Goal: Find specific page/section: Find specific page/section

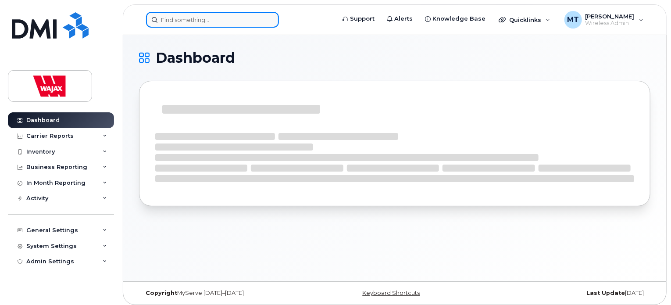
click at [240, 17] on input at bounding box center [212, 20] width 133 height 16
paste input "4384709663"
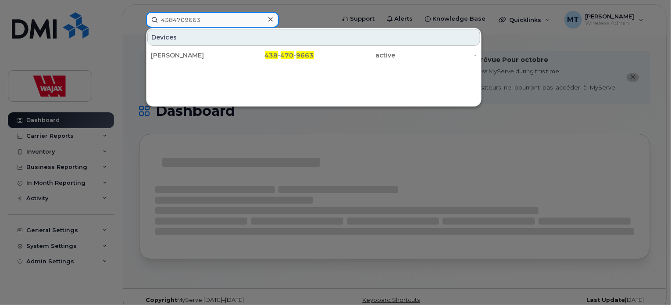
drag, startPoint x: 209, startPoint y: 21, endPoint x: 128, endPoint y: 14, distance: 81.8
click at [139, 15] on div "4384709663 Devices [PERSON_NAME] 438 - 470 - 9663 active -" at bounding box center [237, 20] width 197 height 16
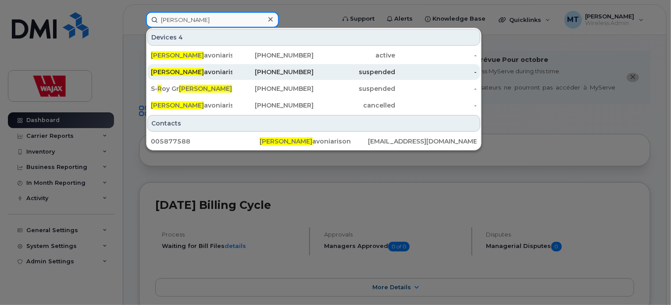
type input "Andy R"
click at [231, 73] on div "Andy R avoniarison" at bounding box center [192, 71] width 82 height 9
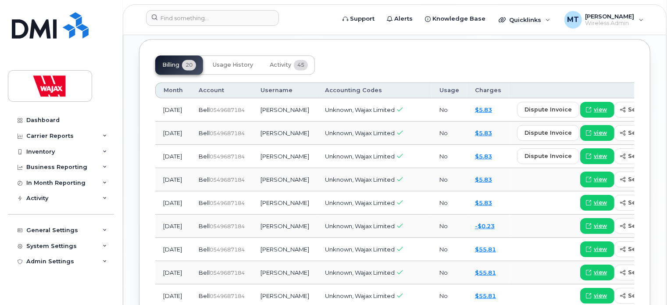
scroll to position [877, 0]
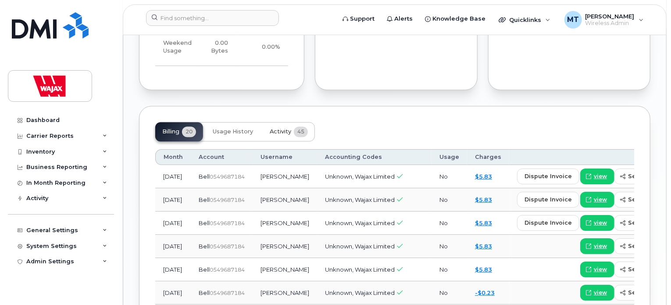
click at [288, 128] on span "Activity" at bounding box center [280, 131] width 21 height 7
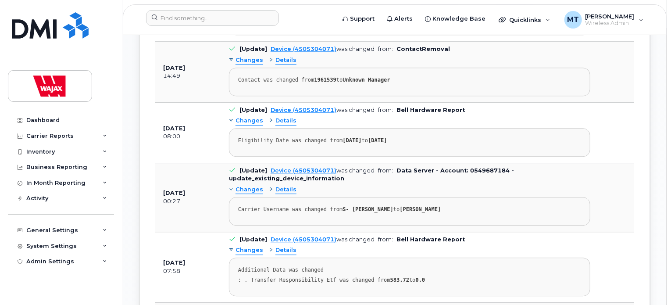
scroll to position [1096, 0]
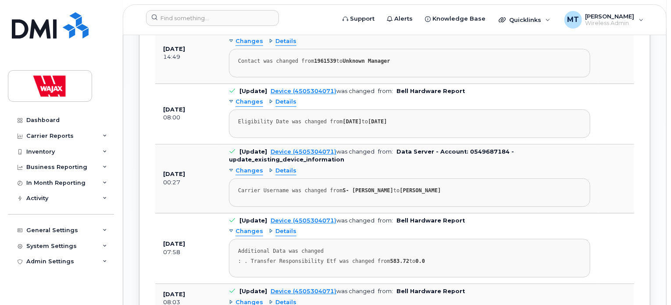
click at [242, 167] on span "Changes" at bounding box center [249, 171] width 28 height 8
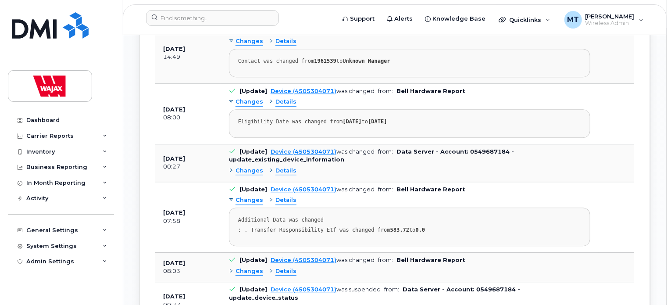
click at [270, 167] on div "Details" at bounding box center [283, 171] width 28 height 8
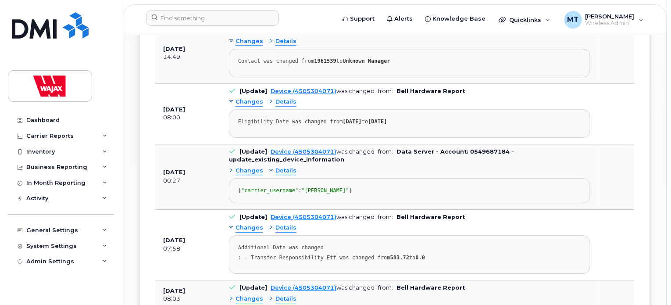
click at [247, 167] on span "Changes" at bounding box center [249, 171] width 28 height 8
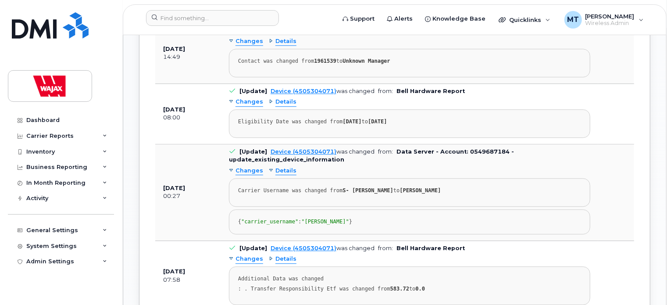
click at [370, 144] on td "[Update] Device (4505304071) was changed from: Data Server - Account: 054968718…" at bounding box center [409, 192] width 377 height 96
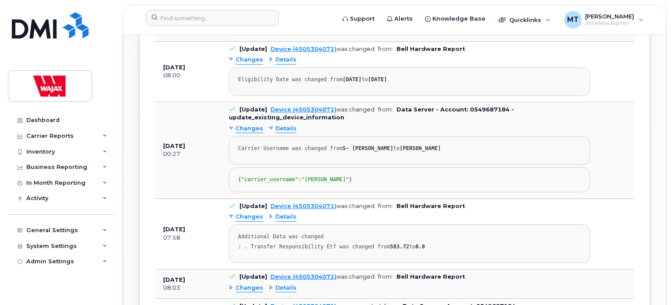
scroll to position [1271, 0]
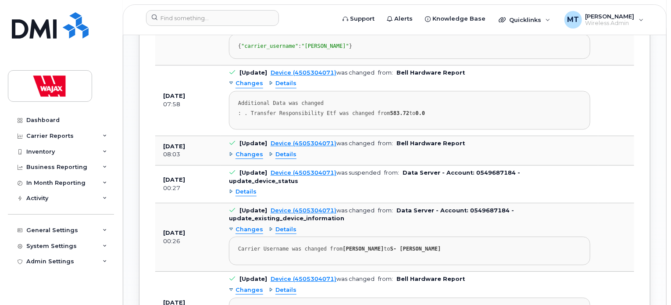
click at [239, 150] on span "Changes" at bounding box center [249, 154] width 28 height 8
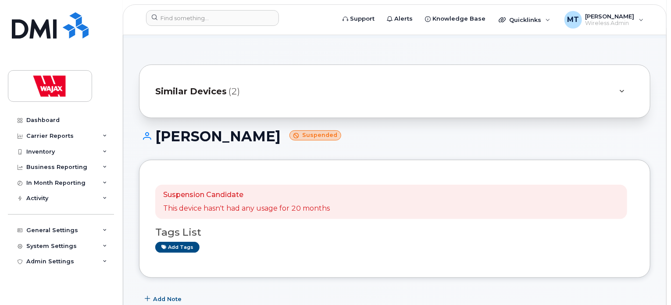
scroll to position [181, 0]
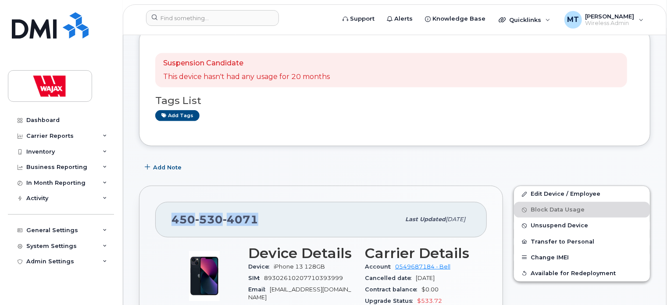
drag, startPoint x: 254, startPoint y: 205, endPoint x: 165, endPoint y: 206, distance: 89.0
click at [165, 206] on div "450 530 4071 Last updated May 30, 2025" at bounding box center [320, 219] width 331 height 35
copy span "450 530 4071"
drag, startPoint x: 302, startPoint y: 198, endPoint x: 303, endPoint y: 206, distance: 8.4
click at [302, 202] on div "450 530 4071 Last updated May 30, 2025" at bounding box center [320, 219] width 331 height 35
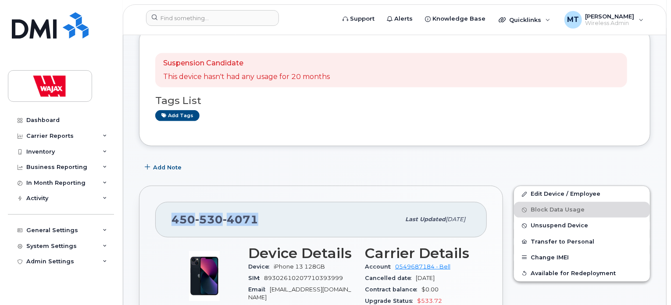
click at [304, 210] on div "450 530 4071" at bounding box center [285, 219] width 228 height 18
click at [308, 210] on div "450 530 4071" at bounding box center [285, 219] width 228 height 18
drag, startPoint x: 300, startPoint y: 206, endPoint x: 166, endPoint y: 203, distance: 133.7
click at [166, 203] on div "450 530 4071 Last updated May 30, 2025" at bounding box center [320, 219] width 331 height 35
copy span "450 530 4071"
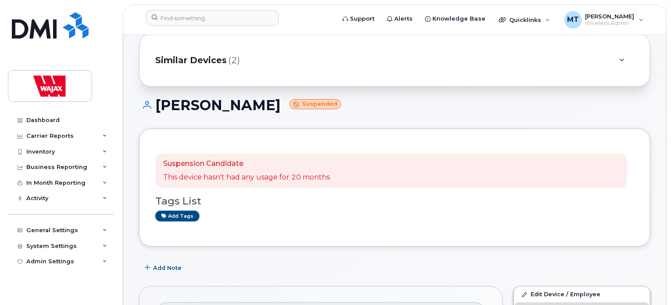
scroll to position [50, 0]
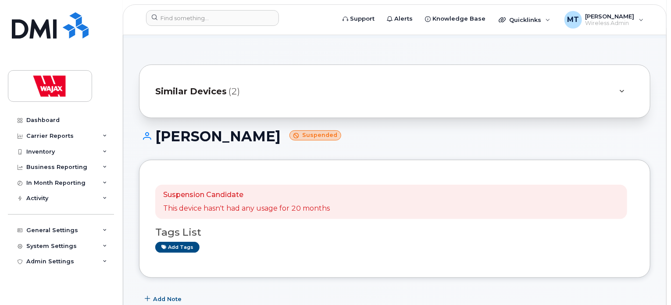
drag, startPoint x: 292, startPoint y: 126, endPoint x: 143, endPoint y: 124, distance: 149.5
click at [143, 128] on h1 "Andy Ravoniarison Suspended" at bounding box center [394, 135] width 511 height 15
copy h1 "Andy Ravoniarison"
click at [421, 132] on h1 "Andy Ravoniarison Suspended" at bounding box center [394, 135] width 511 height 15
drag, startPoint x: 295, startPoint y: 130, endPoint x: 146, endPoint y: 117, distance: 150.0
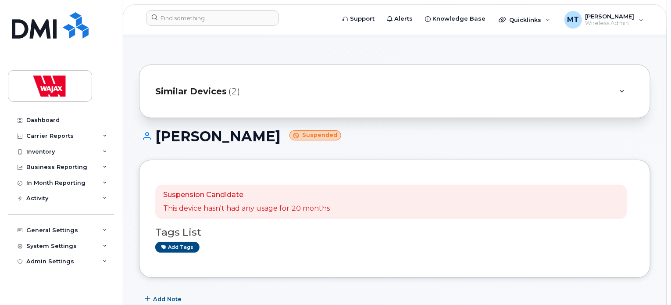
click at [381, 128] on h1 "Andy Ravoniarison Suspended" at bounding box center [394, 135] width 511 height 15
drag, startPoint x: 296, startPoint y: 128, endPoint x: 155, endPoint y: 119, distance: 141.4
click at [155, 128] on h1 "Andy Ravoniarison Suspended" at bounding box center [394, 135] width 511 height 15
click at [365, 128] on h1 "Andy Ravoniarison Suspended" at bounding box center [394, 135] width 511 height 15
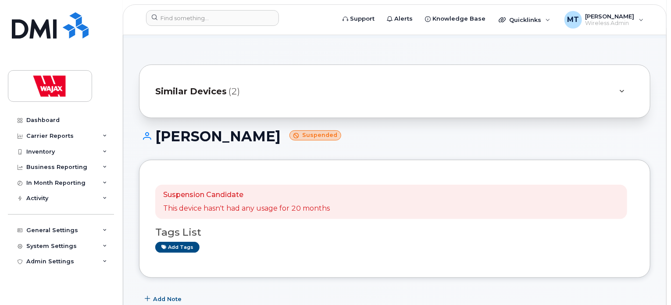
drag, startPoint x: 295, startPoint y: 128, endPoint x: 158, endPoint y: 119, distance: 137.0
click at [158, 128] on h1 "Andy Ravoniarison Suspended" at bounding box center [394, 135] width 511 height 15
click at [156, 128] on h1 "Andy Ravoniarison Suspended" at bounding box center [394, 135] width 511 height 15
drag, startPoint x: 158, startPoint y: 124, endPoint x: 308, endPoint y: 128, distance: 150.4
click at [308, 128] on h1 "Andy Ravoniarison Suspended" at bounding box center [394, 135] width 511 height 15
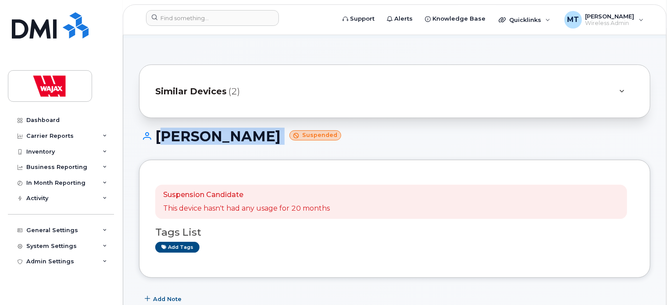
click at [374, 128] on h1 "Andy Ravoniarison Suspended" at bounding box center [394, 135] width 511 height 15
drag, startPoint x: 167, startPoint y: 128, endPoint x: 325, endPoint y: 131, distance: 158.2
click at [325, 131] on h1 "Andy Ravoniarison Suspended" at bounding box center [394, 135] width 511 height 15
click at [395, 129] on h1 "Andy Ravoniarison Suspended" at bounding box center [394, 135] width 511 height 15
drag, startPoint x: 294, startPoint y: 131, endPoint x: 153, endPoint y: 120, distance: 142.0
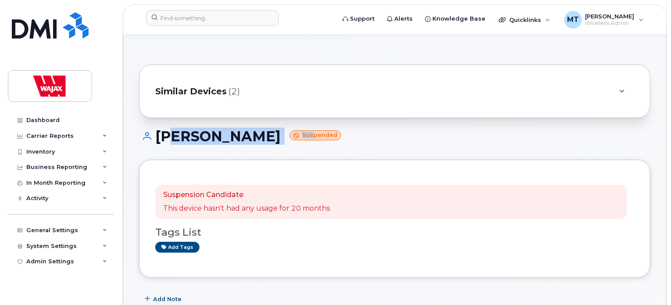
click at [153, 128] on h1 "Andy Ravoniarison Suspended" at bounding box center [394, 135] width 511 height 15
click at [386, 128] on h1 "Andy Ravoniarison Suspended" at bounding box center [394, 135] width 511 height 15
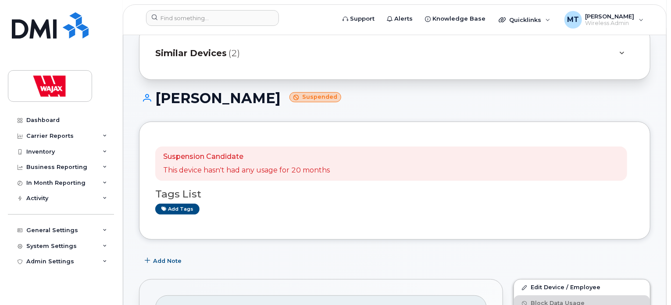
scroll to position [138, 0]
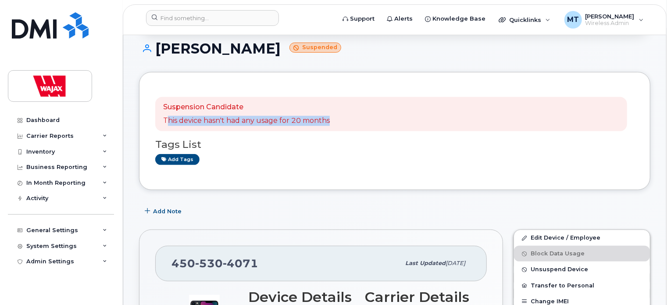
drag, startPoint x: 165, startPoint y: 112, endPoint x: 418, endPoint y: 110, distance: 253.3
click at [354, 110] on div "Suspension Candidate This device hasn't had any usage for 20 months" at bounding box center [391, 114] width 472 height 34
click at [433, 111] on div "Suspension Candidate This device hasn't had any usage for 20 months" at bounding box center [391, 114] width 472 height 34
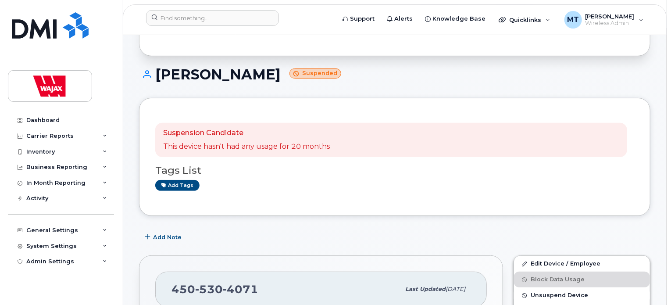
scroll to position [94, 0]
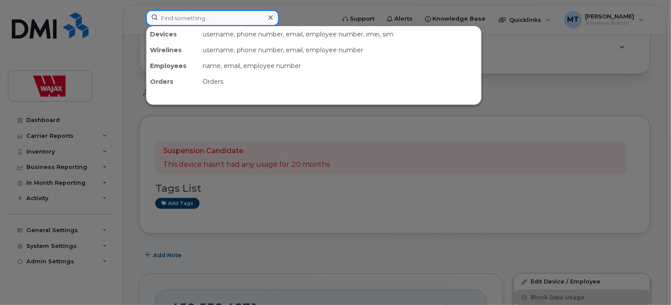
click at [257, 19] on input at bounding box center [212, 18] width 133 height 16
paste input "Andy Ravoniarison"
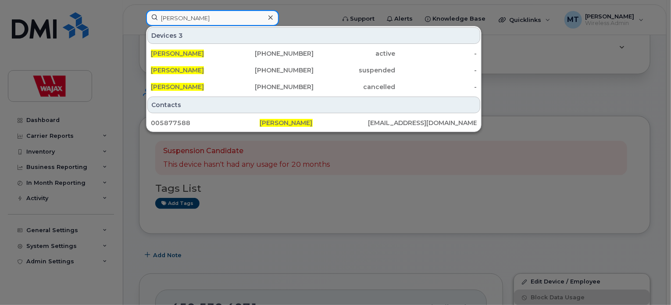
drag, startPoint x: 163, startPoint y: 12, endPoint x: 101, endPoint y: 7, distance: 61.5
click at [139, 10] on div "Andy Ravoniarison Devices 3 Andy Ravoniarison 438-470-9663 active - Andy Ravoni…" at bounding box center [237, 19] width 197 height 19
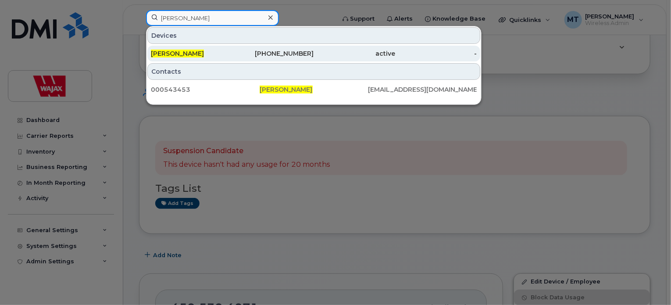
type input "nathan dunn"
click at [198, 50] on div "[PERSON_NAME]" at bounding box center [192, 53] width 82 height 9
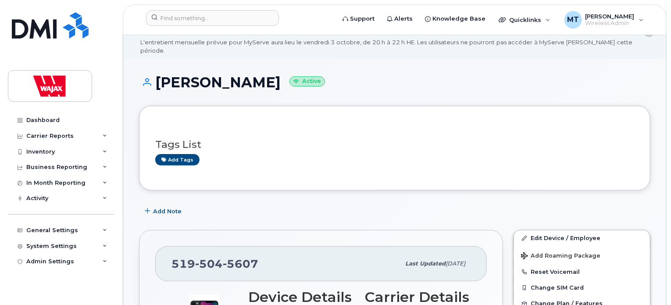
scroll to position [44, 0]
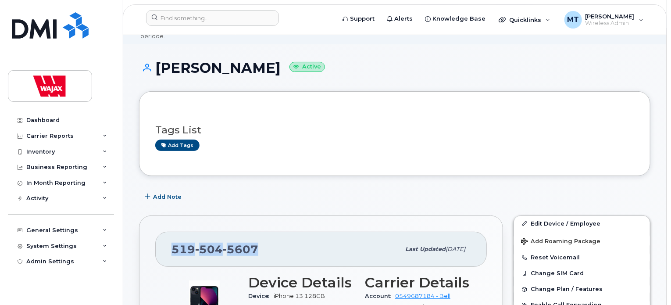
drag, startPoint x: 272, startPoint y: 236, endPoint x: 172, endPoint y: 234, distance: 99.9
click at [172, 240] on div "[PHONE_NUMBER]" at bounding box center [285, 249] width 228 height 18
copy span "[PHONE_NUMBER]"
